Goal: Information Seeking & Learning: Check status

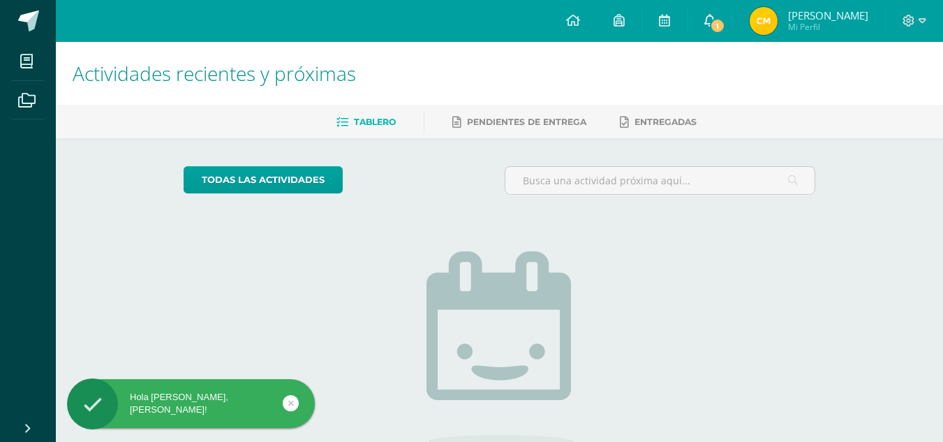
click at [725, 24] on link "1" at bounding box center [709, 21] width 45 height 42
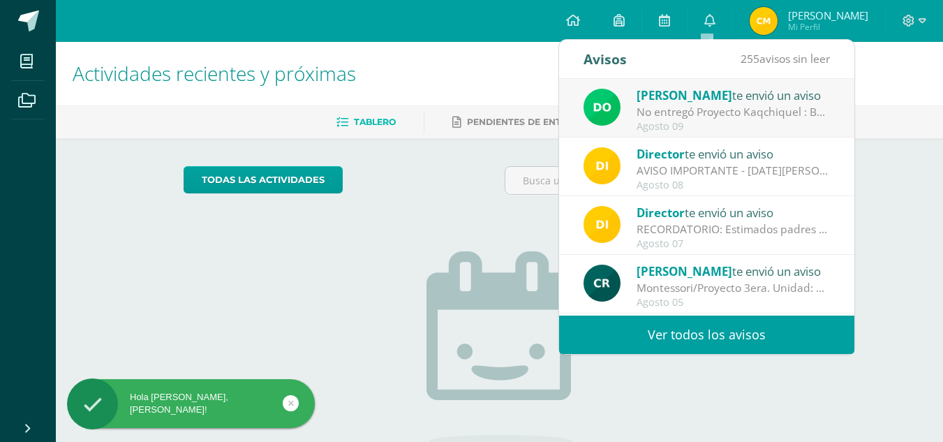
click at [643, 116] on div "No entregó Proyecto Kaqchiquel : Buenas días Estimados padres de familia, Recib…" at bounding box center [733, 112] width 194 height 16
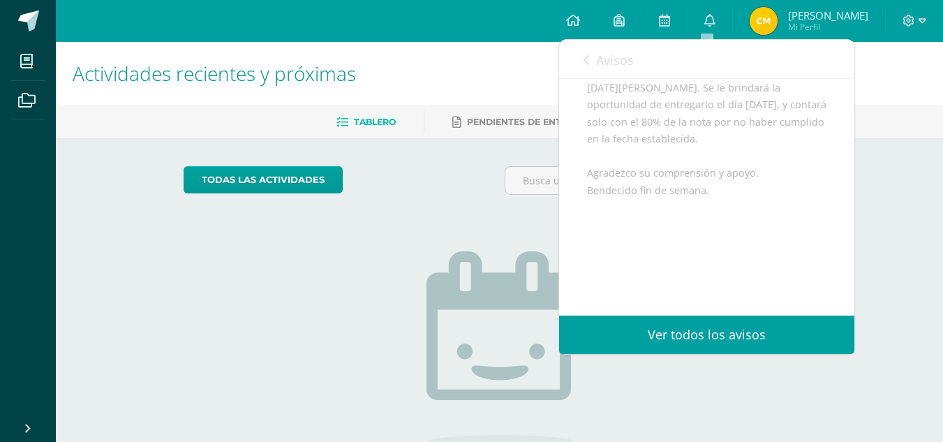
scroll to position [264, 0]
click at [587, 59] on icon at bounding box center [586, 59] width 6 height 11
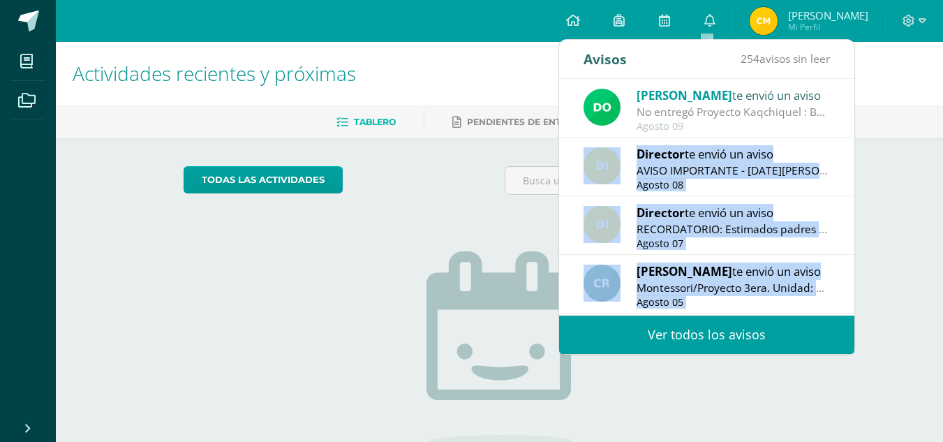
drag, startPoint x: 854, startPoint y: 132, endPoint x: 853, endPoint y: 153, distance: 21.0
click at [853, 153] on div "[PERSON_NAME] te envió un aviso No entregó Proyecto Kaqchiquel : Buenas días Es…" at bounding box center [854, 197] width 590 height 236
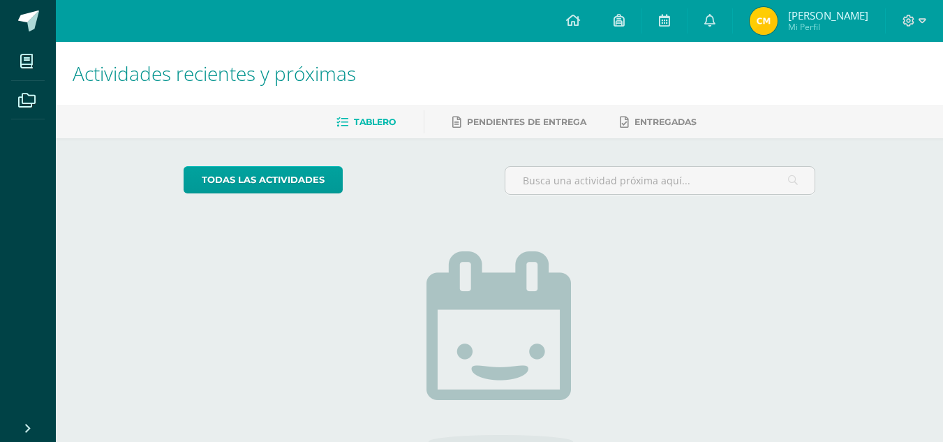
click at [895, 153] on div "Actividades recientes y próximas Tablero Pendientes de entrega Entregadas todas…" at bounding box center [499, 305] width 887 height 527
click at [699, 20] on link "0" at bounding box center [709, 21] width 45 height 42
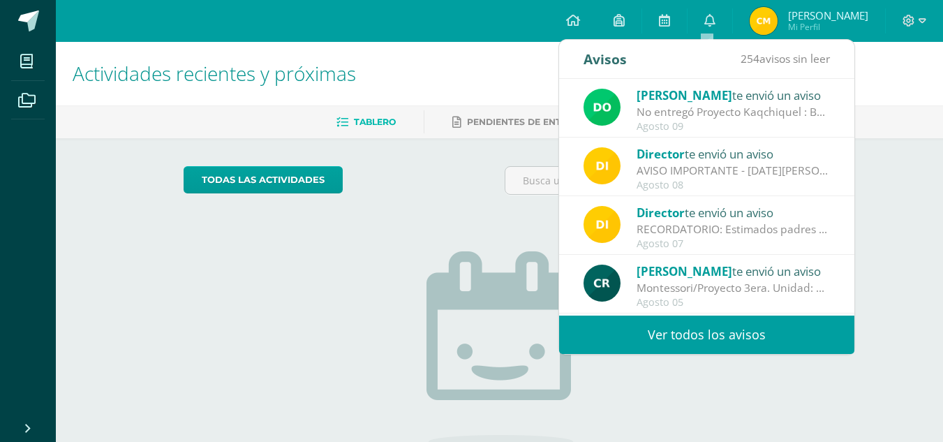
click at [679, 109] on div "No entregó Proyecto Kaqchiquel : Buenas días Estimados padres de familia, Recib…" at bounding box center [733, 112] width 194 height 16
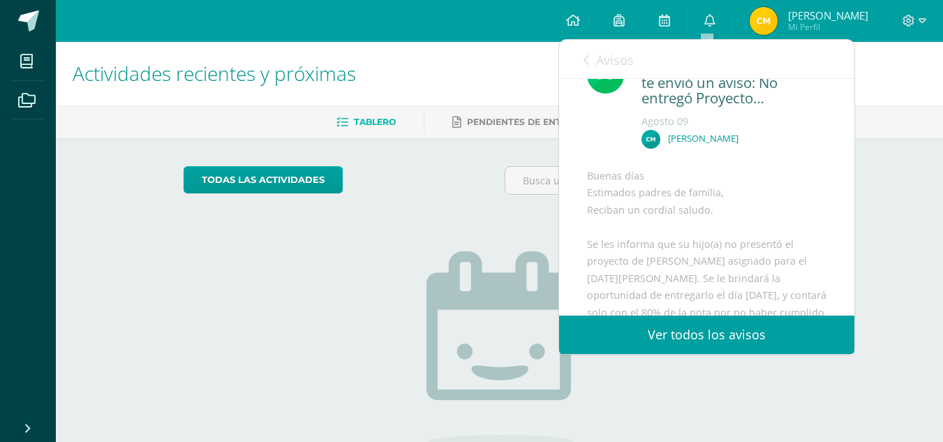
scroll to position [0, 0]
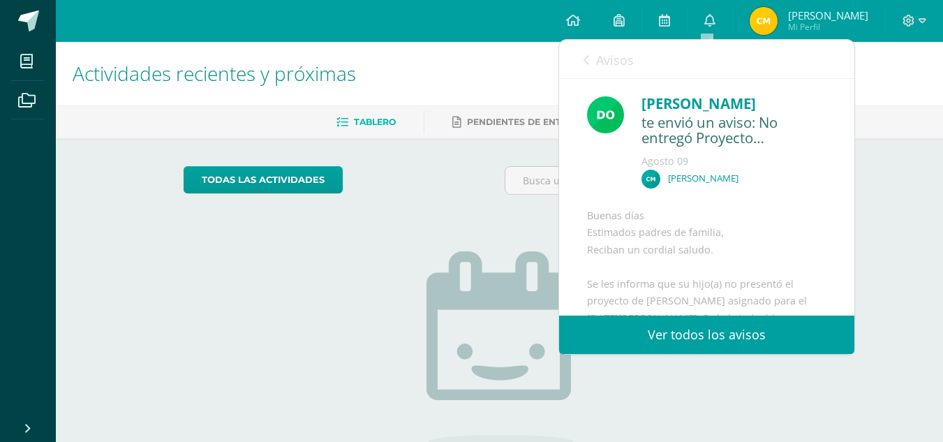
click at [592, 59] on link "Avisos" at bounding box center [608, 60] width 50 height 40
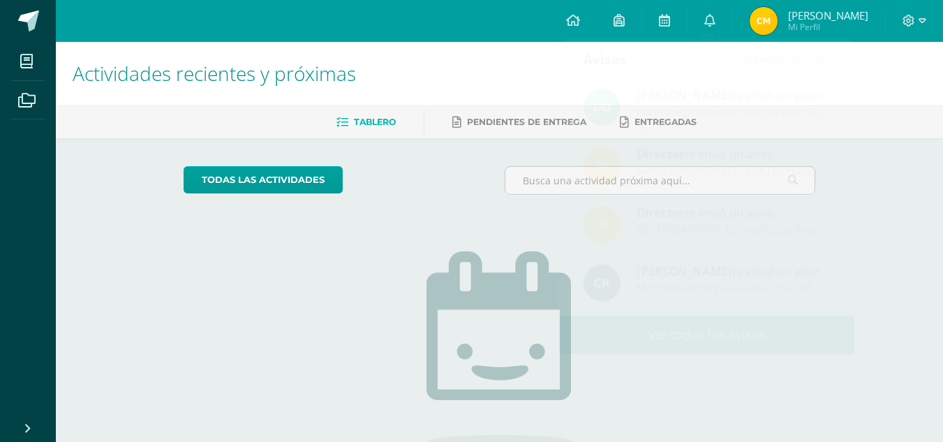
click at [483, 220] on div "No tienes actividades Échale un vistazo a los demás períodos o sal y disfruta d…" at bounding box center [499, 365] width 279 height 319
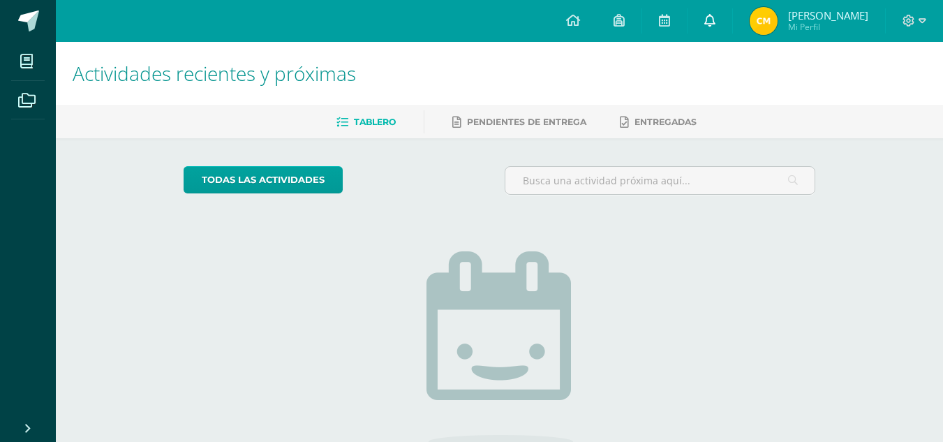
click at [704, 17] on icon at bounding box center [709, 20] width 11 height 13
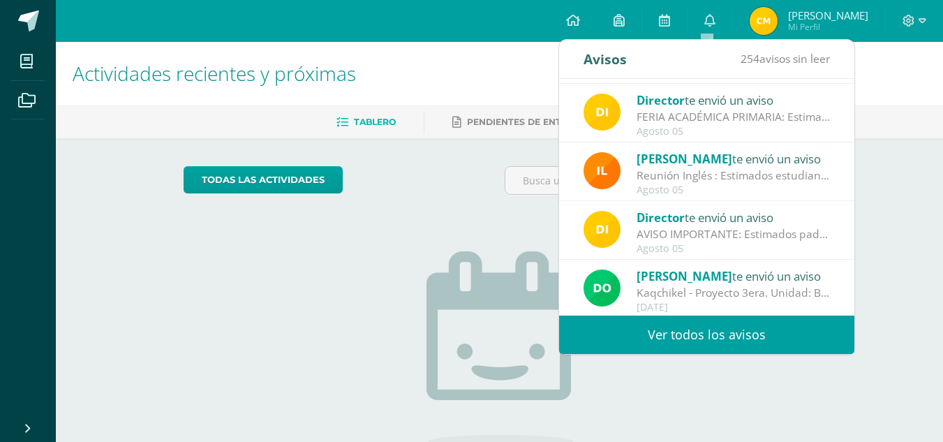
scroll to position [232, 0]
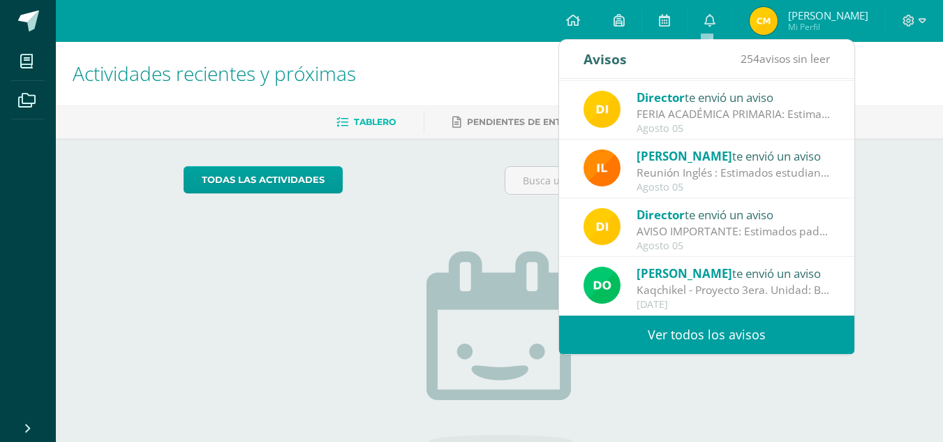
click at [745, 283] on div "Kaqchikel - Proyecto 3era. Unidad: Buenas tardes Estimados padres de familia [P…" at bounding box center [733, 290] width 194 height 16
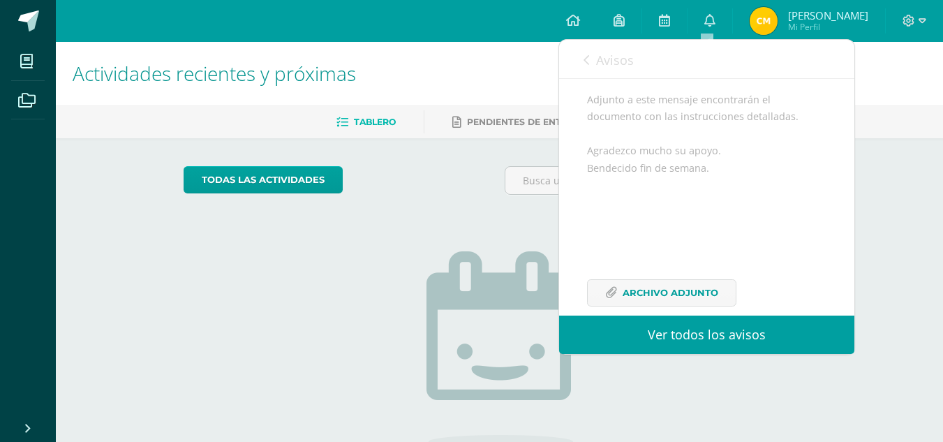
scroll to position [336, 0]
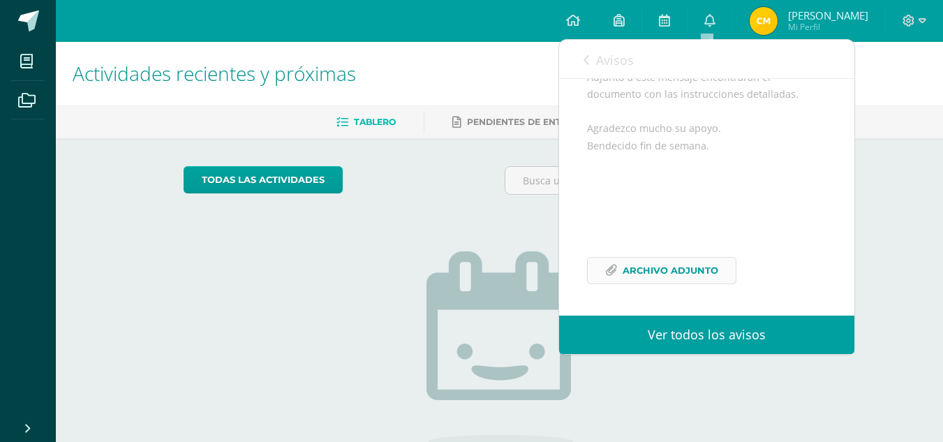
click at [700, 277] on span "Archivo Adjunto" at bounding box center [670, 270] width 96 height 26
